Goal: Find specific page/section: Find specific page/section

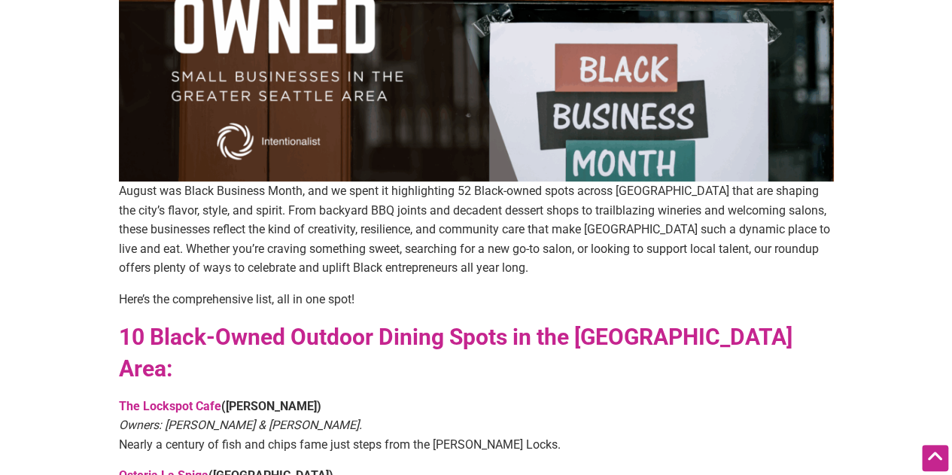
scroll to position [527, 0]
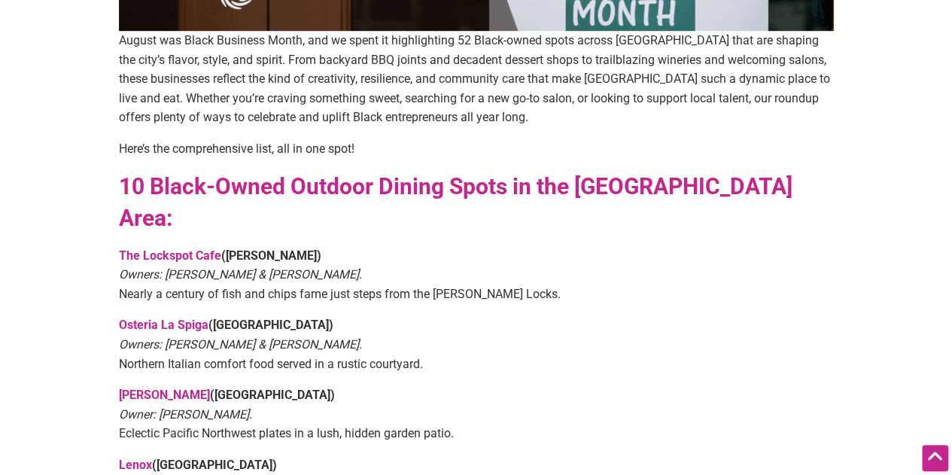
drag, startPoint x: 188, startPoint y: 221, endPoint x: 494, endPoint y: 228, distance: 305.8
click at [494, 246] on p "The Lockspot Cafe ([PERSON_NAME]) Owners: [PERSON_NAME] & [PERSON_NAME]. Nearly…" at bounding box center [476, 275] width 715 height 58
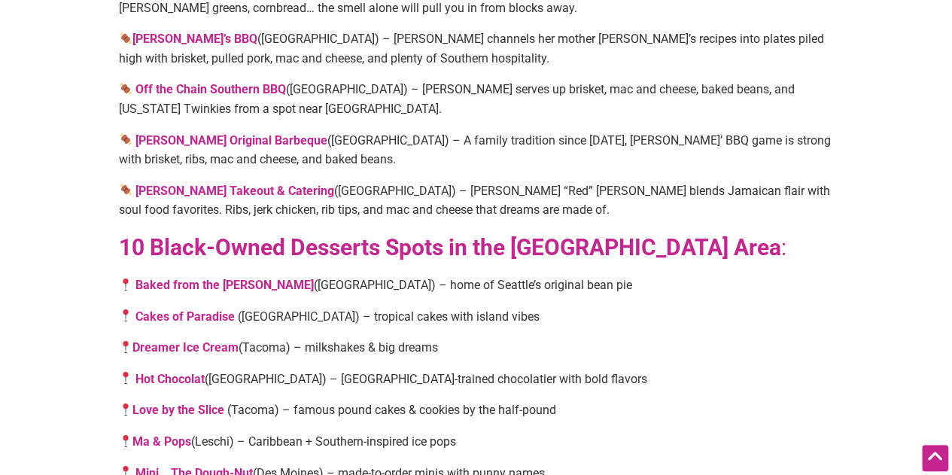
scroll to position [2560, 0]
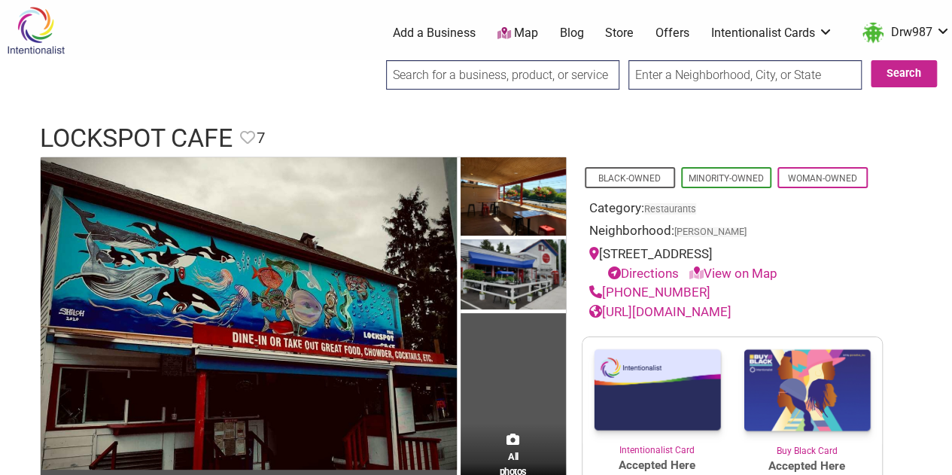
scroll to position [151, 0]
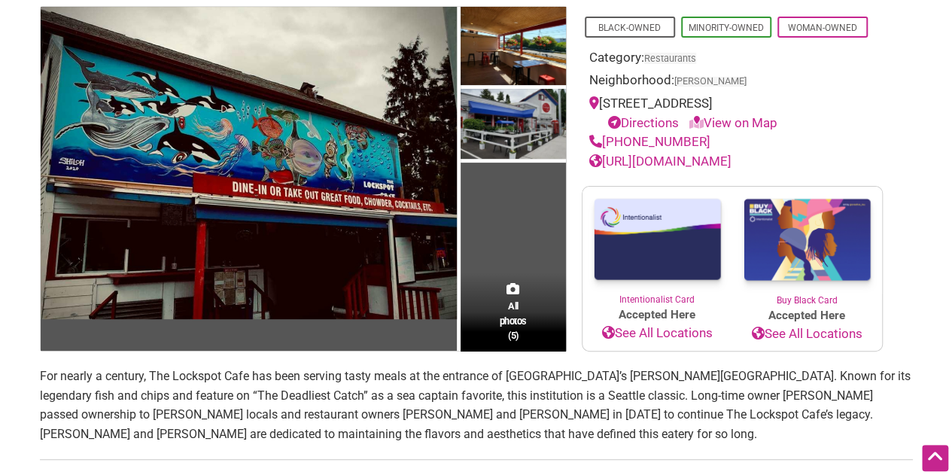
click at [733, 125] on link "View on Map" at bounding box center [734, 122] width 88 height 15
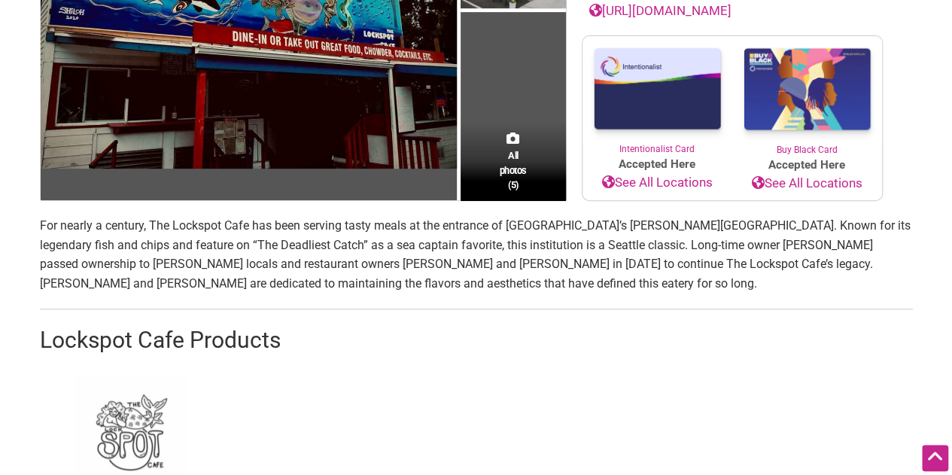
scroll to position [0, 0]
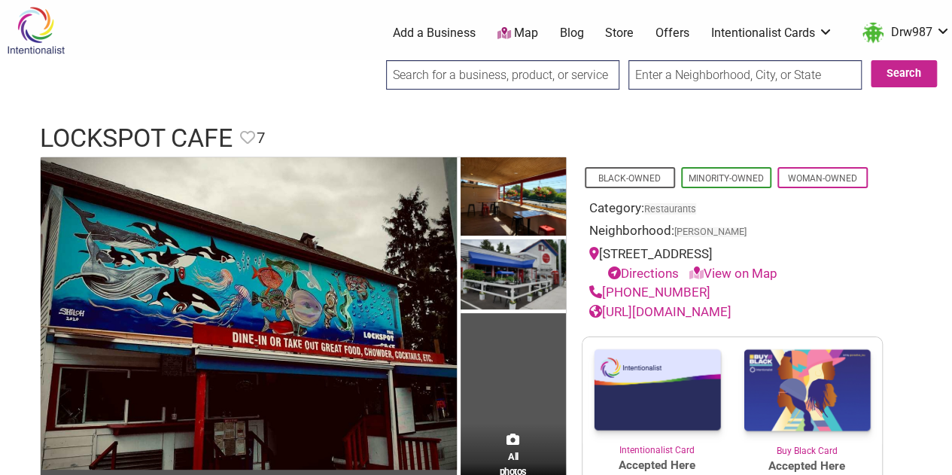
click at [739, 274] on link "View on Map" at bounding box center [734, 273] width 88 height 15
drag, startPoint x: 821, startPoint y: 249, endPoint x: 604, endPoint y: 251, distance: 216.8
click at [604, 251] on div "3005 NW Locks Pl, Seattle, WA 98107 Directions View on Map" at bounding box center [733, 264] width 286 height 38
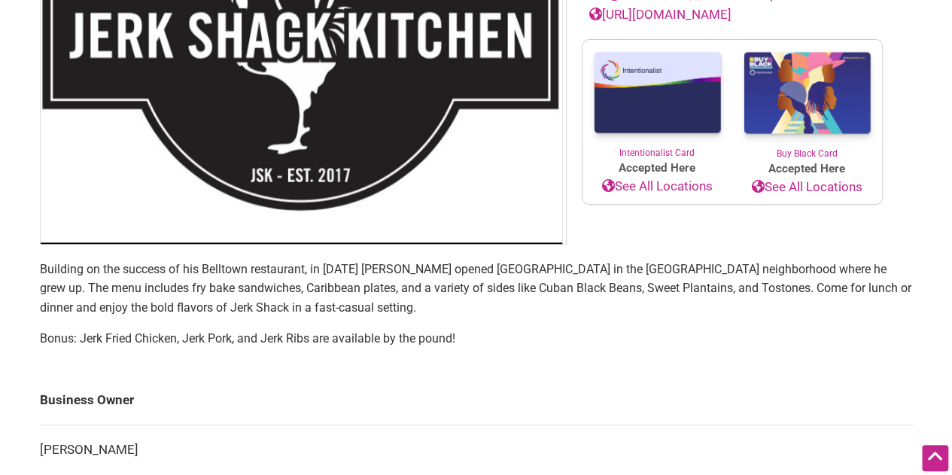
scroll to position [75, 0]
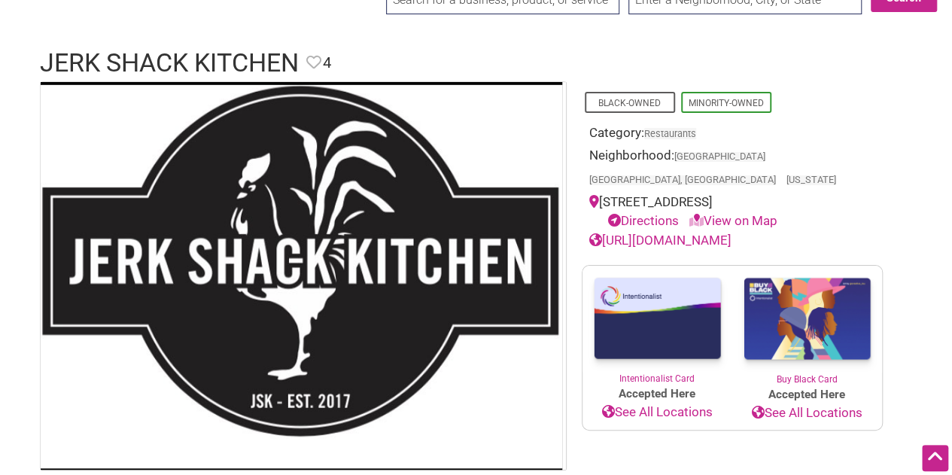
click at [762, 213] on link "View on Map" at bounding box center [734, 220] width 88 height 15
drag, startPoint x: 806, startPoint y: 178, endPoint x: 598, endPoint y: 181, distance: 208.6
click at [598, 193] on div "2301 E Union St, Seattle, WA 98122 Directions View on Map" at bounding box center [733, 212] width 286 height 38
